Goal: Task Accomplishment & Management: Manage account settings

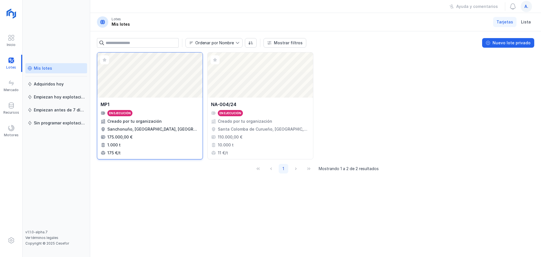
click at [164, 94] on div "Abrir lote" at bounding box center [149, 74] width 105 height 45
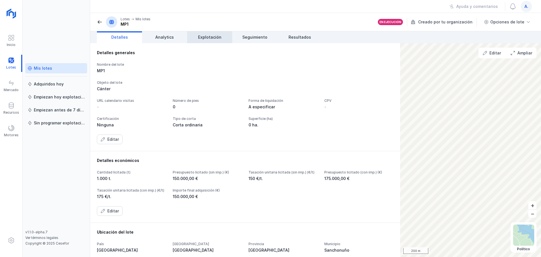
click at [215, 39] on span "Explotación" at bounding box center [209, 37] width 23 height 6
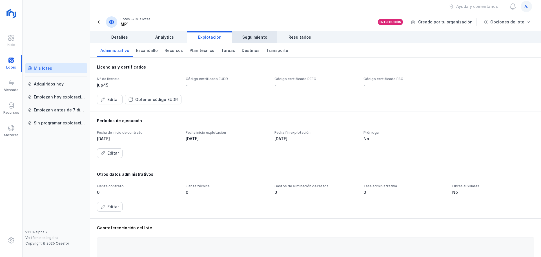
click at [252, 38] on span "Seguimiento" at bounding box center [254, 37] width 25 height 6
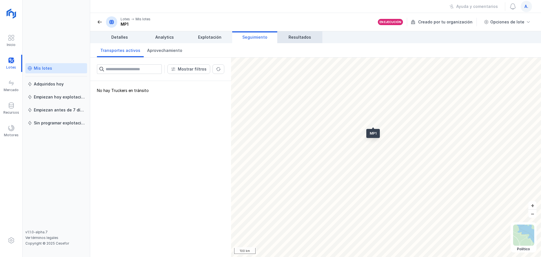
click at [300, 40] on link "Resultados" at bounding box center [299, 37] width 45 height 12
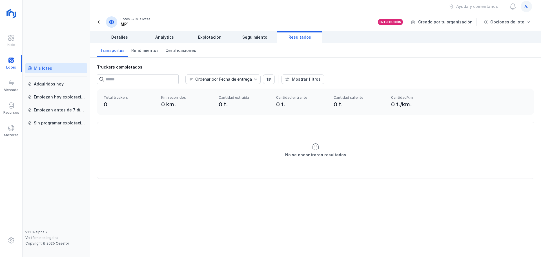
click at [52, 66] on div "Mis lotes" at bounding box center [56, 68] width 57 height 6
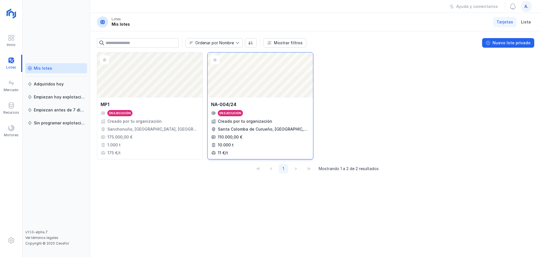
click at [241, 85] on div "Abrir lote" at bounding box center [260, 74] width 105 height 45
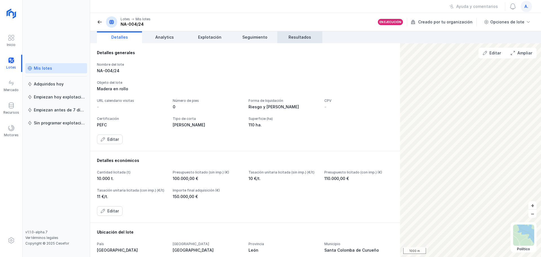
click at [290, 36] on span "Resultados" at bounding box center [299, 37] width 23 height 6
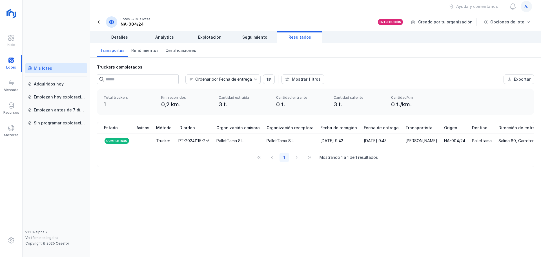
click at [524, 11] on div "a." at bounding box center [526, 6] width 11 height 11
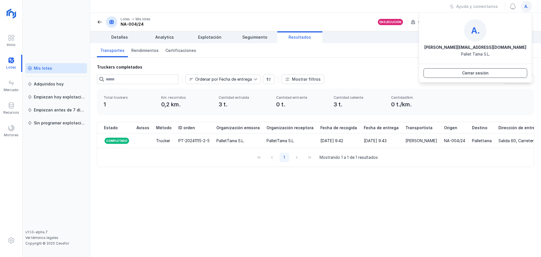
click at [500, 73] on button "Cerrar sesión" at bounding box center [475, 73] width 104 height 10
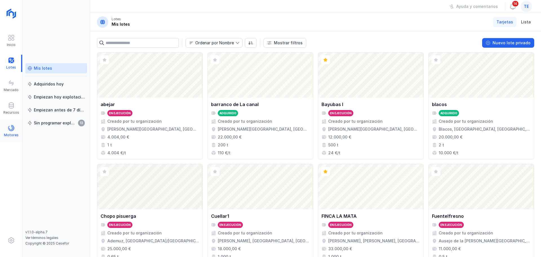
click at [6, 132] on div "Motores" at bounding box center [11, 130] width 22 height 17
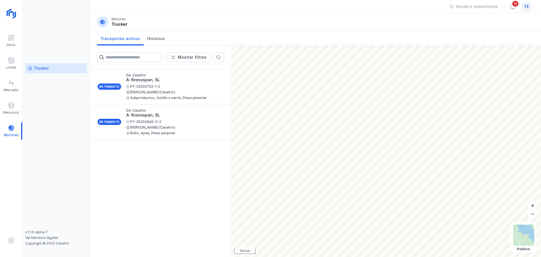
click at [530, 7] on div "te" at bounding box center [526, 6] width 11 height 11
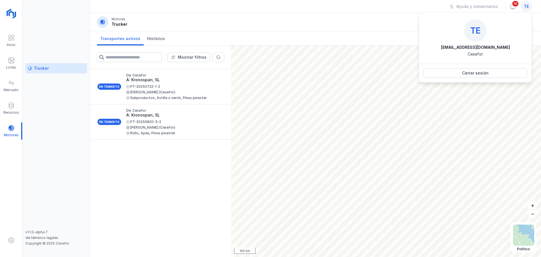
click at [180, 208] on div "En tránsito De: Cesefor A: Kronospan, SL PT-20250722-1-2 Saúl Gutiérrez (Cesefo…" at bounding box center [160, 163] width 141 height 188
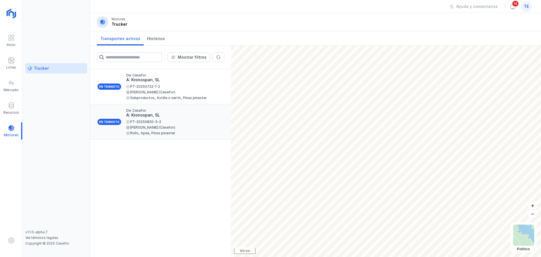
click at [186, 126] on div "Primi Martín (Cesefor)" at bounding box center [173, 127] width 94 height 3
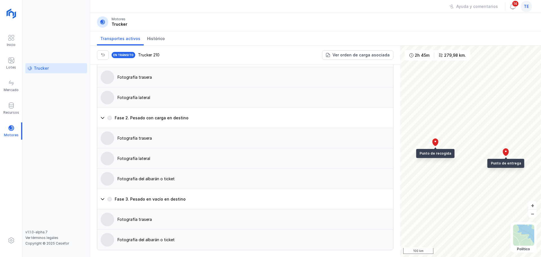
scroll to position [442, 0]
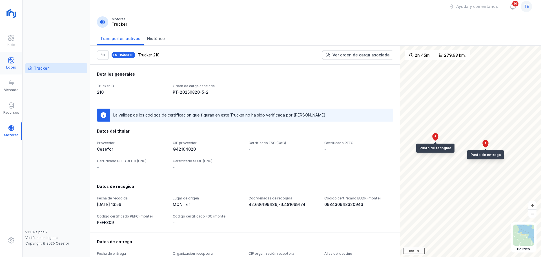
click at [10, 61] on span at bounding box center [11, 60] width 7 height 7
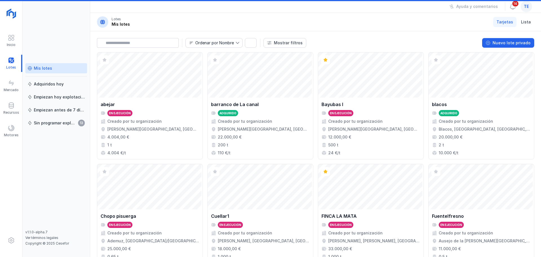
click at [56, 70] on div "Mis lotes" at bounding box center [56, 68] width 57 height 6
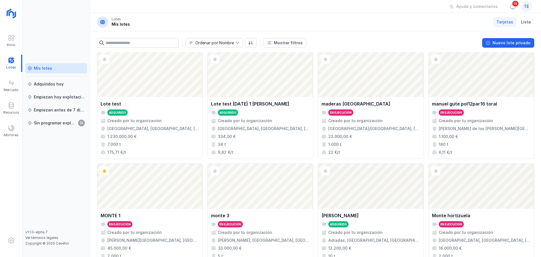
scroll to position [374, 0]
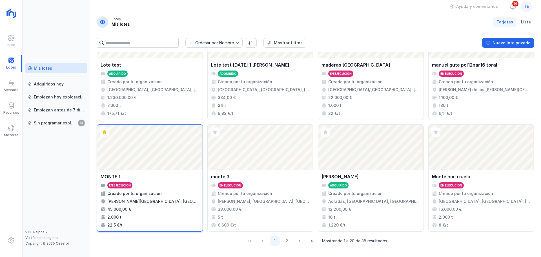
click at [178, 161] on div "Abrir lote" at bounding box center [149, 147] width 105 height 45
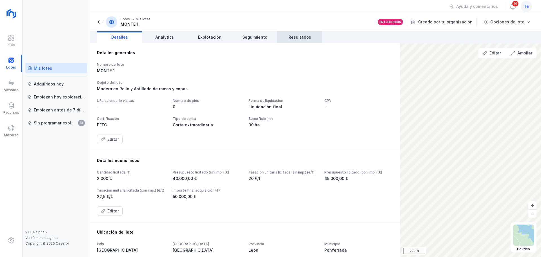
click at [290, 35] on span "Resultados" at bounding box center [299, 37] width 23 height 6
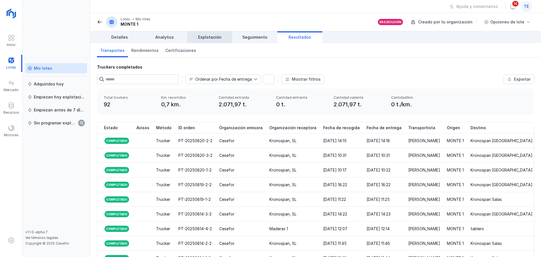
click at [210, 39] on span "Explotación" at bounding box center [209, 37] width 23 height 6
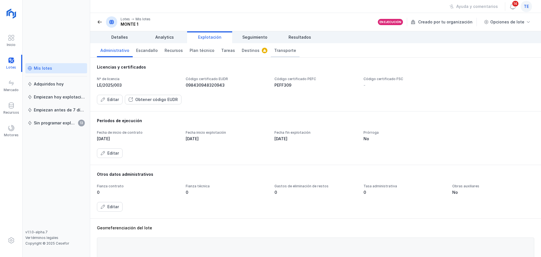
click at [274, 49] on span "Transporte" at bounding box center [285, 51] width 22 height 6
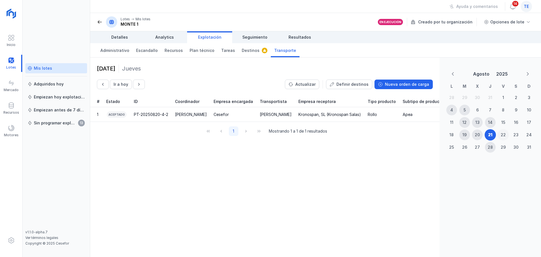
click at [502, 135] on div "22" at bounding box center [503, 135] width 5 height 6
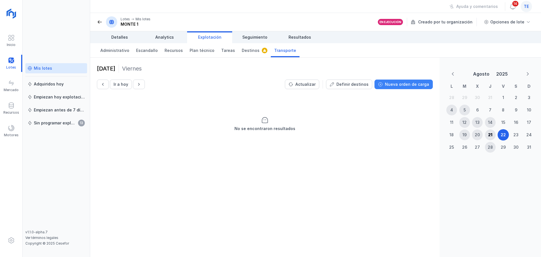
click at [413, 87] on div "Nueva orden de carga" at bounding box center [407, 84] width 44 height 6
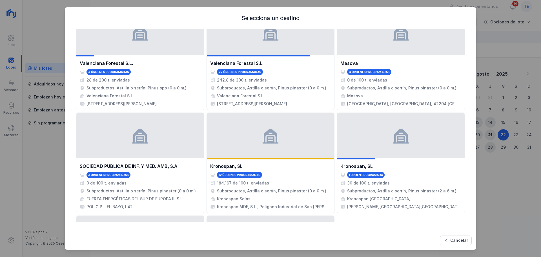
scroll to position [310, 0]
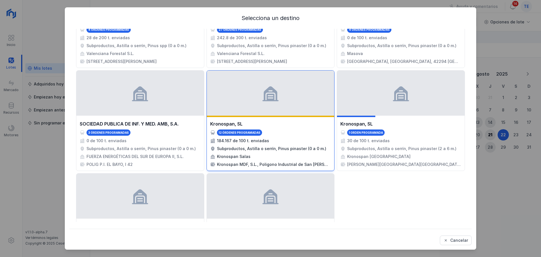
click at [304, 99] on div at bounding box center [271, 92] width 128 height 45
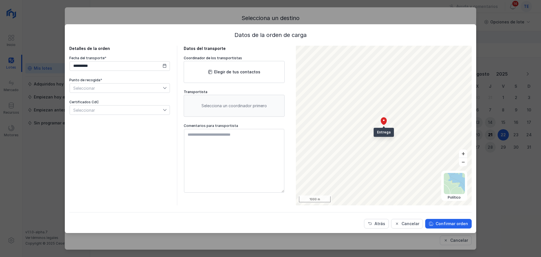
click at [99, 86] on span "Seleccionar" at bounding box center [116, 87] width 93 height 9
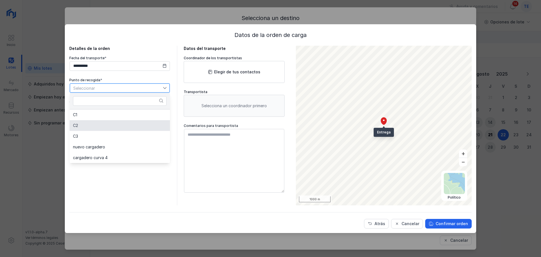
click at [103, 126] on li "C2" at bounding box center [120, 125] width 100 height 11
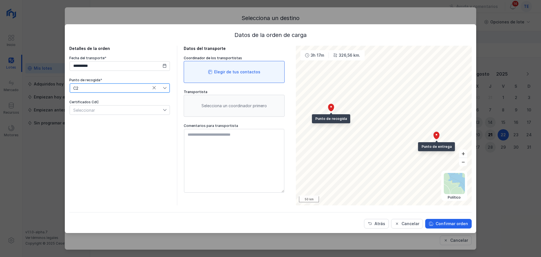
click at [252, 76] on div "Elegir de tus contactos" at bounding box center [234, 72] width 101 height 22
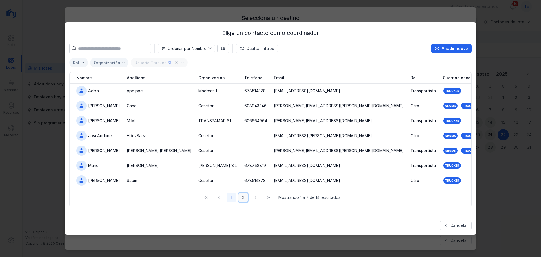
click at [244, 196] on button "2" at bounding box center [243, 197] width 10 height 10
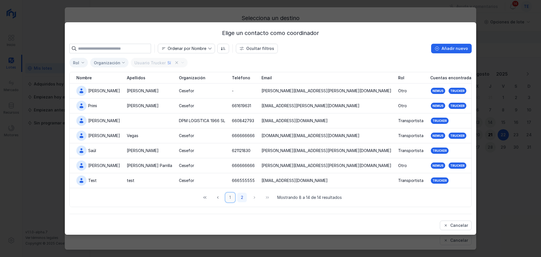
click at [230, 197] on button "1" at bounding box center [230, 197] width 10 height 10
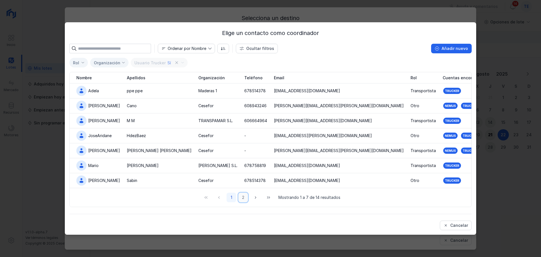
click at [242, 198] on button "2" at bounding box center [243, 197] width 10 height 10
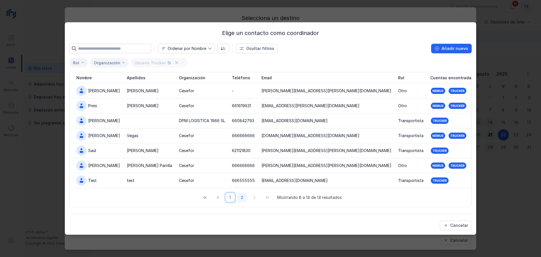
click at [231, 197] on button "1" at bounding box center [230, 197] width 10 height 10
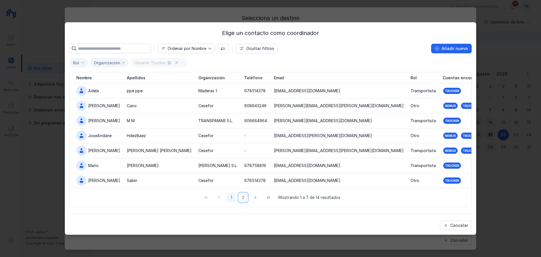
click at [246, 197] on button "2" at bounding box center [243, 197] width 10 height 10
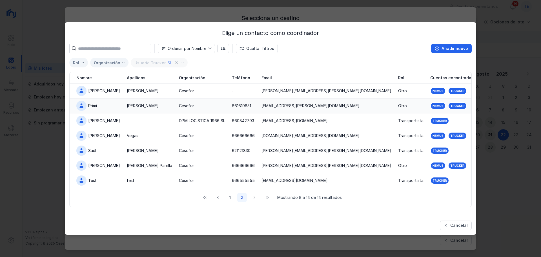
click at [153, 103] on div "Martín" at bounding box center [149, 106] width 45 height 6
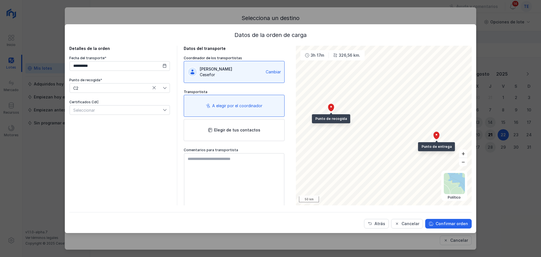
click at [248, 74] on div "Cesefor" at bounding box center [232, 75] width 64 height 6
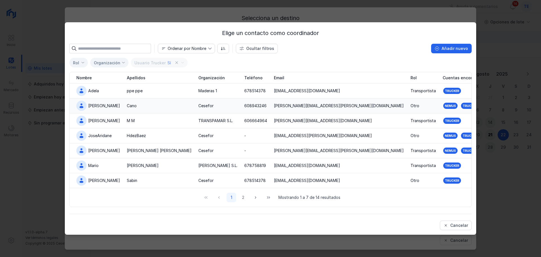
click at [132, 108] on div "Cano" at bounding box center [132, 106] width 10 height 6
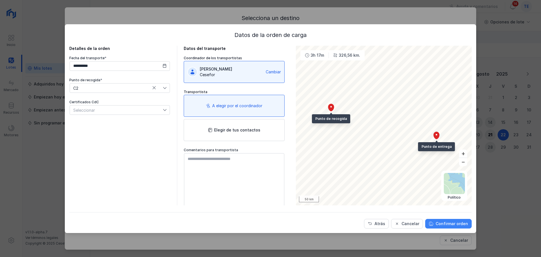
click at [442, 224] on div "Confirmar orden" at bounding box center [451, 224] width 32 height 6
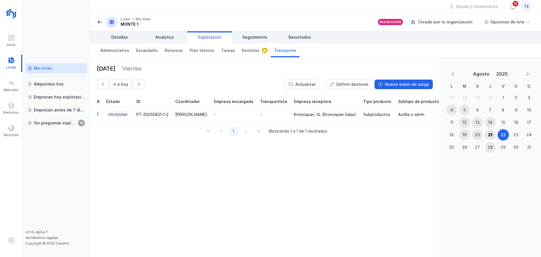
click at [50, 67] on div "Mis lotes" at bounding box center [43, 68] width 18 height 6
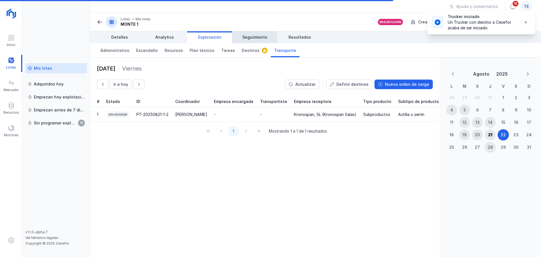
click at [246, 38] on span "Seguimiento" at bounding box center [254, 37] width 25 height 6
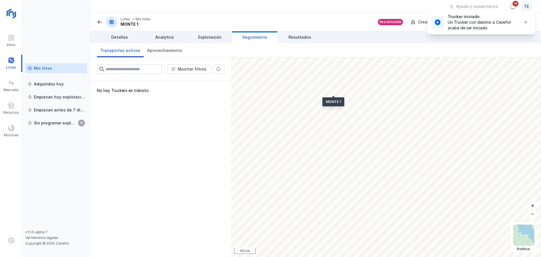
click at [122, 53] on link "Transportes activos" at bounding box center [120, 50] width 47 height 14
click at [526, 8] on span "te" at bounding box center [526, 7] width 5 height 6
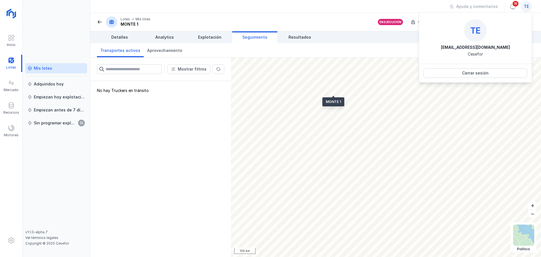
click at [155, 143] on div "No hay Truckers en tránsito" at bounding box center [160, 169] width 141 height 176
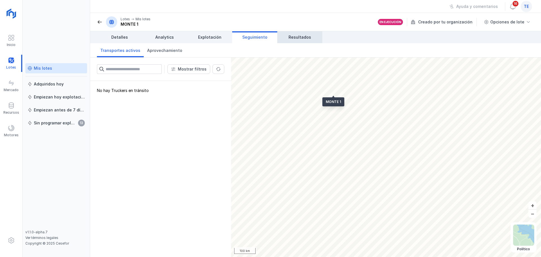
click at [300, 41] on link "Resultados" at bounding box center [299, 37] width 45 height 12
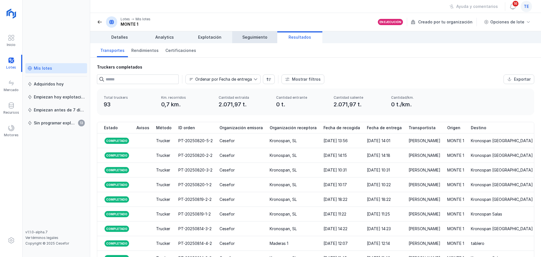
click at [250, 36] on span "Seguimiento" at bounding box center [254, 37] width 25 height 6
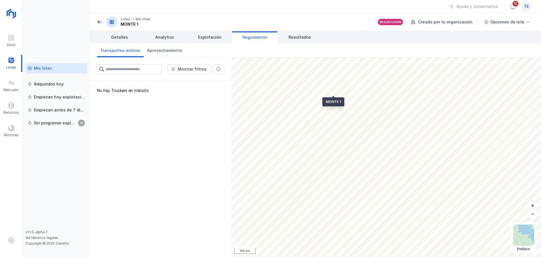
click at [125, 54] on link "Transportes activos" at bounding box center [120, 50] width 47 height 14
click at [124, 50] on span "Transportes activos" at bounding box center [120, 51] width 40 height 6
click at [15, 130] on div "Motores" at bounding box center [11, 130] width 22 height 17
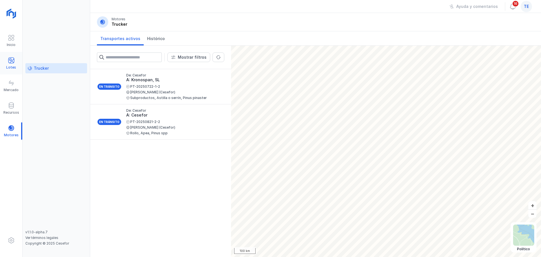
click at [13, 64] on div at bounding box center [11, 61] width 7 height 8
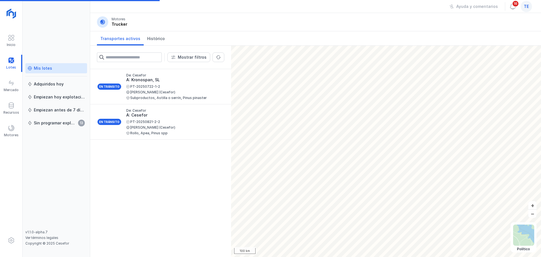
click at [52, 67] on div "Mis lotes" at bounding box center [56, 68] width 57 height 6
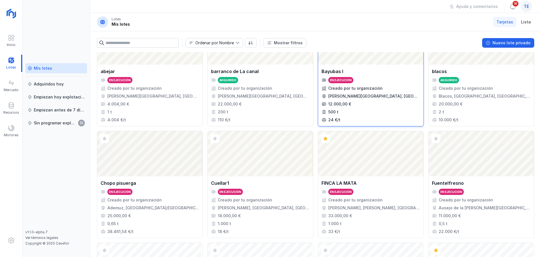
scroll to position [85, 0]
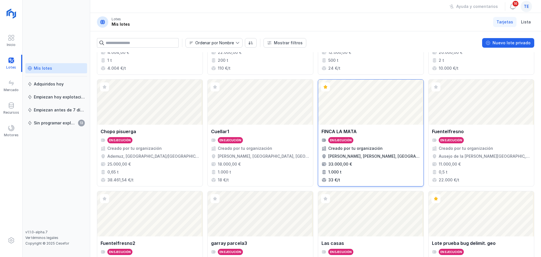
click at [362, 114] on div "Abrir lote" at bounding box center [370, 101] width 105 height 45
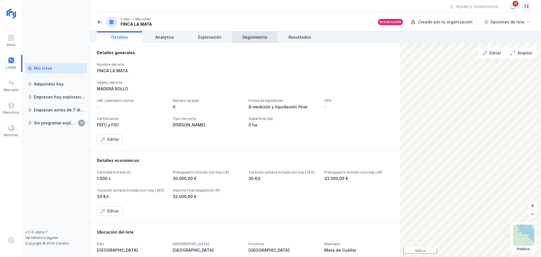
click at [254, 41] on link "Seguimiento" at bounding box center [254, 37] width 45 height 12
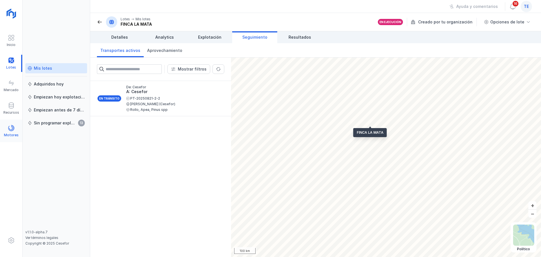
click at [7, 133] on div "Motores" at bounding box center [11, 135] width 15 height 5
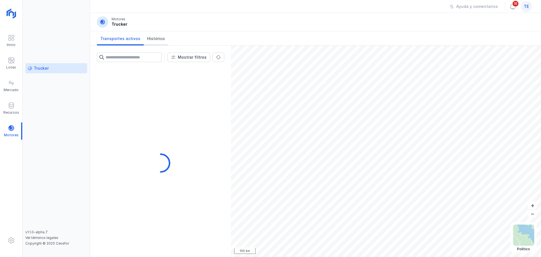
click at [154, 39] on span "Histórico" at bounding box center [156, 39] width 18 height 6
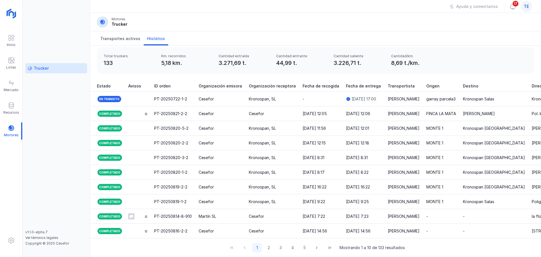
scroll to position [0, 30]
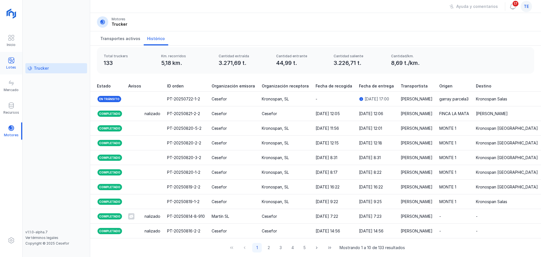
click at [12, 62] on span at bounding box center [11, 60] width 7 height 7
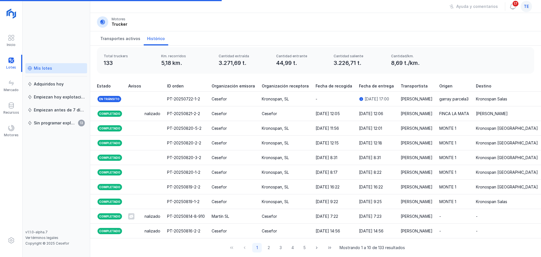
click at [57, 72] on link "Mis lotes" at bounding box center [56, 68] width 62 height 10
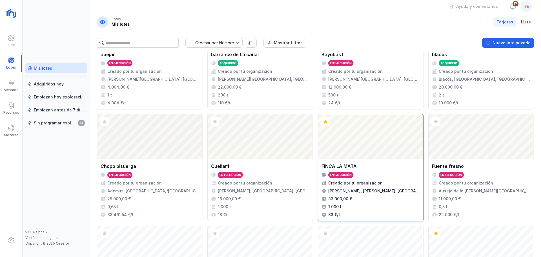
click at [373, 135] on div "Abrir lote" at bounding box center [370, 136] width 105 height 45
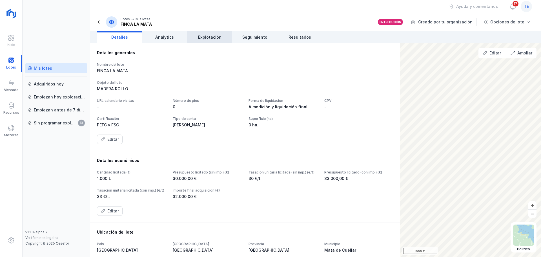
click at [209, 38] on span "Explotación" at bounding box center [209, 37] width 23 height 6
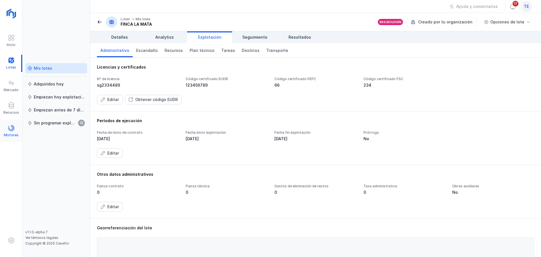
click at [10, 130] on span at bounding box center [11, 128] width 7 height 7
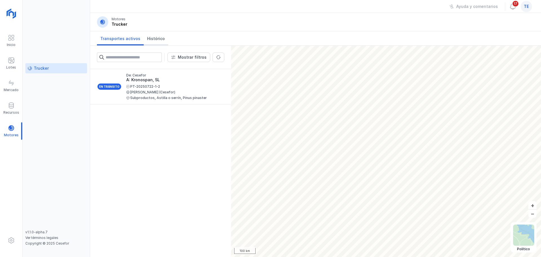
click at [152, 40] on span "Histórico" at bounding box center [156, 39] width 18 height 6
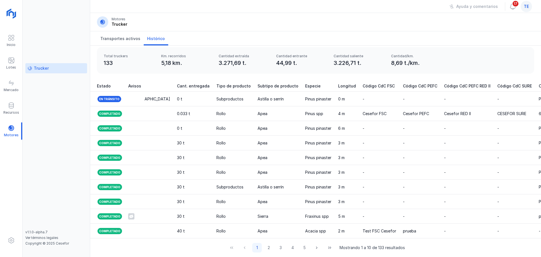
scroll to position [0, 675]
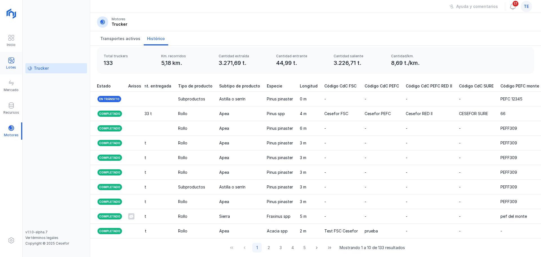
click at [16, 59] on div "Lotes" at bounding box center [11, 63] width 22 height 17
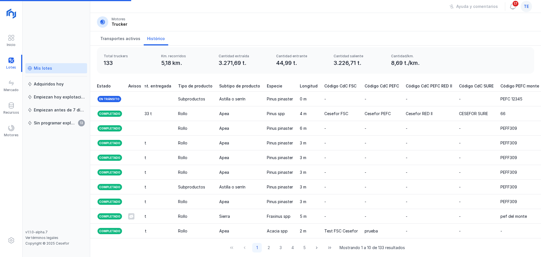
click at [39, 69] on div "Mis lotes" at bounding box center [43, 68] width 18 height 6
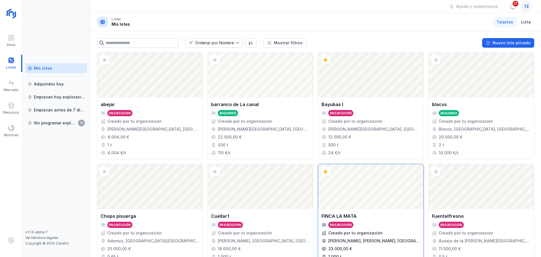
click at [377, 200] on div "Abrir lote" at bounding box center [370, 186] width 105 height 45
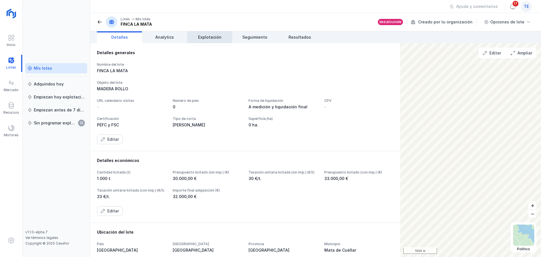
click at [191, 39] on link "Explotación" at bounding box center [209, 37] width 45 height 12
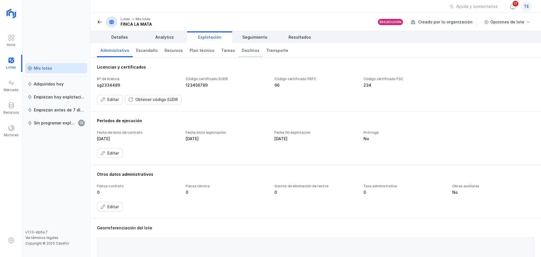
click at [252, 50] on span "Destinos" at bounding box center [251, 51] width 18 height 6
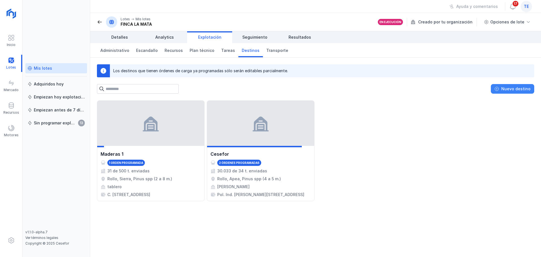
click at [497, 88] on span "Nuevo destino" at bounding box center [496, 88] width 5 height 5
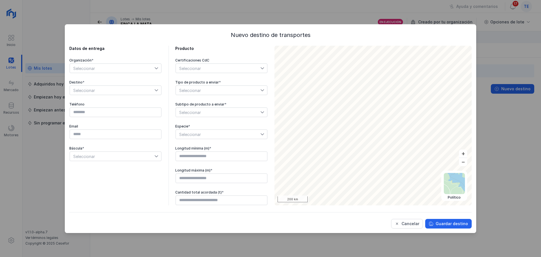
click at [119, 69] on span "Seleccionar" at bounding box center [112, 68] width 85 height 9
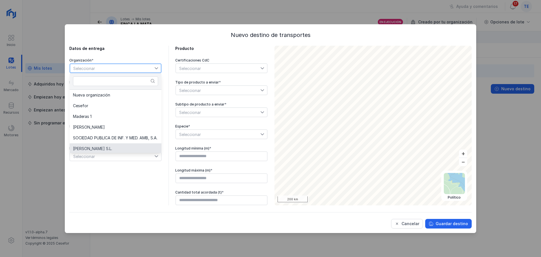
scroll to position [1, 0]
click at [55, 161] on div "Nuevo destino de transportes Datos de entrega Organización * Seleccionar Destin…" at bounding box center [270, 128] width 541 height 257
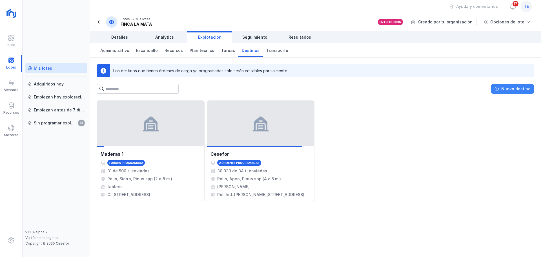
click at [530, 89] on button "Nuevo destino" at bounding box center [512, 89] width 43 height 10
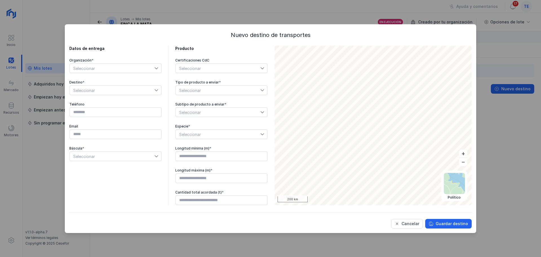
click at [221, 70] on div "Seleccionar" at bounding box center [218, 68] width 85 height 9
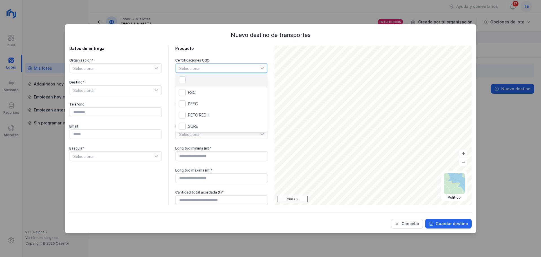
scroll to position [3, 28]
click at [155, 197] on div "Datos de entrega Organización * Seleccionar Destino * Seleccionar Teléfono Emai…" at bounding box center [115, 125] width 92 height 159
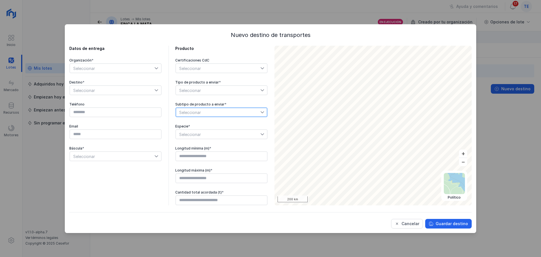
click at [217, 109] on span "Seleccionar" at bounding box center [218, 112] width 85 height 9
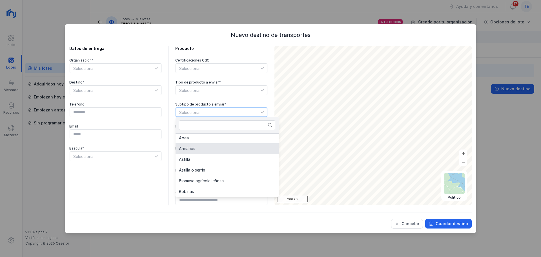
scroll to position [0, 0]
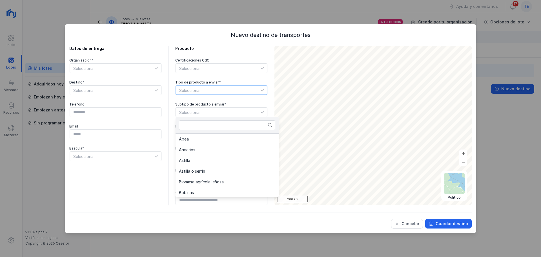
click at [201, 94] on span "Seleccionar" at bounding box center [218, 90] width 85 height 9
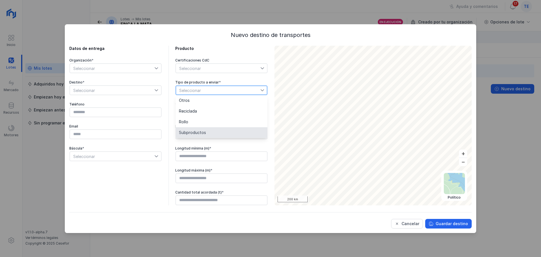
click at [148, 201] on div "Datos de entrega Organización * Seleccionar Destino * Seleccionar Teléfono Emai…" at bounding box center [115, 125] width 92 height 159
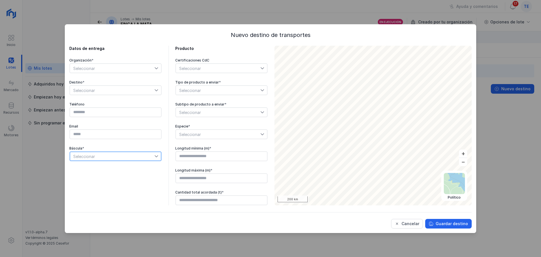
click at [112, 156] on span "Seleccionar" at bounding box center [112, 156] width 85 height 9
click at [108, 212] on div at bounding box center [270, 212] width 402 height 0
click at [422, 224] on button "Cancelar" at bounding box center [407, 224] width 32 height 10
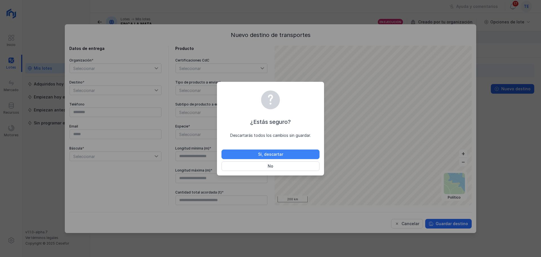
click at [270, 157] on button "Sí, descartar" at bounding box center [270, 154] width 98 height 10
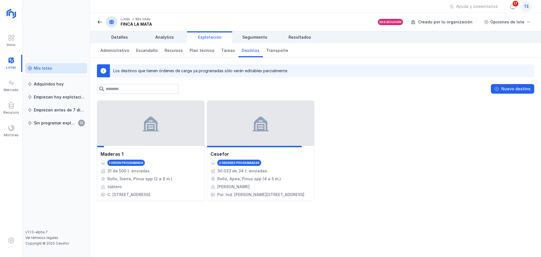
click at [529, 9] on div "te" at bounding box center [526, 6] width 11 height 11
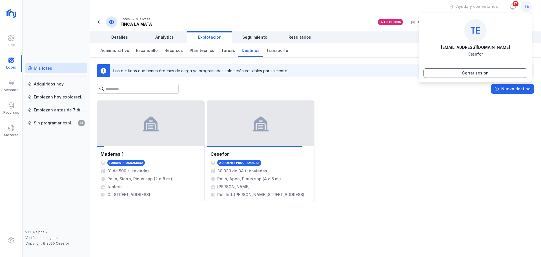
click at [486, 71] on div "Cerrar sesión" at bounding box center [475, 73] width 26 height 6
